Goal: Find specific page/section: Find specific page/section

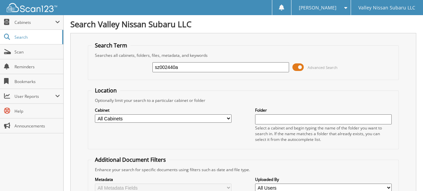
type input "sz002440a"
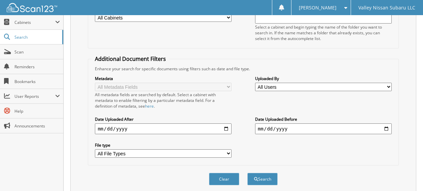
scroll to position [236, 0]
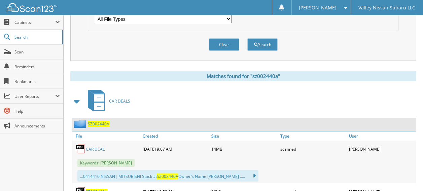
click at [93, 146] on link "CAR DEAL" at bounding box center [95, 149] width 19 height 6
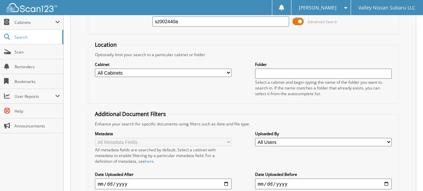
scroll to position [34, 0]
